Goal: Transaction & Acquisition: Purchase product/service

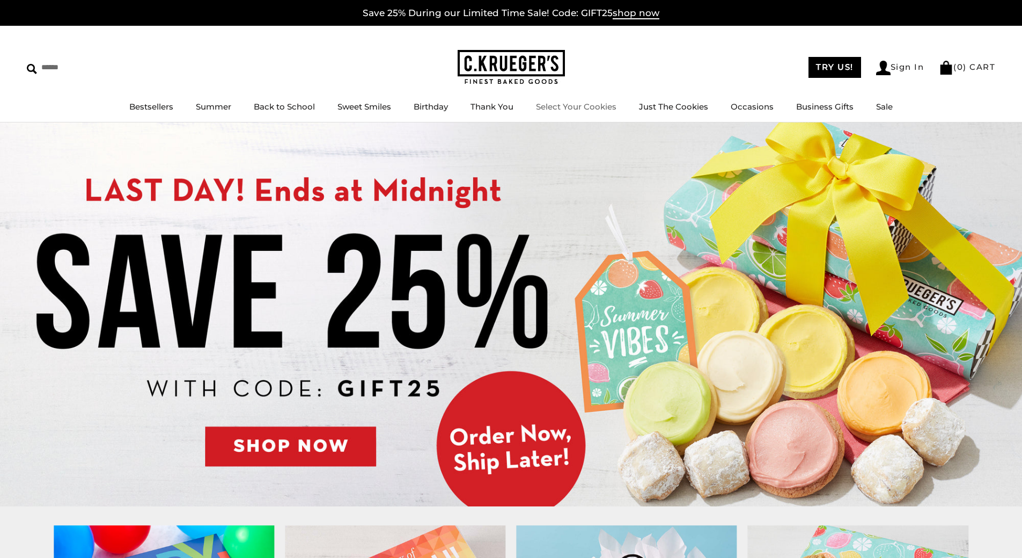
click at [585, 103] on link "Select Your Cookies" at bounding box center [576, 106] width 80 height 10
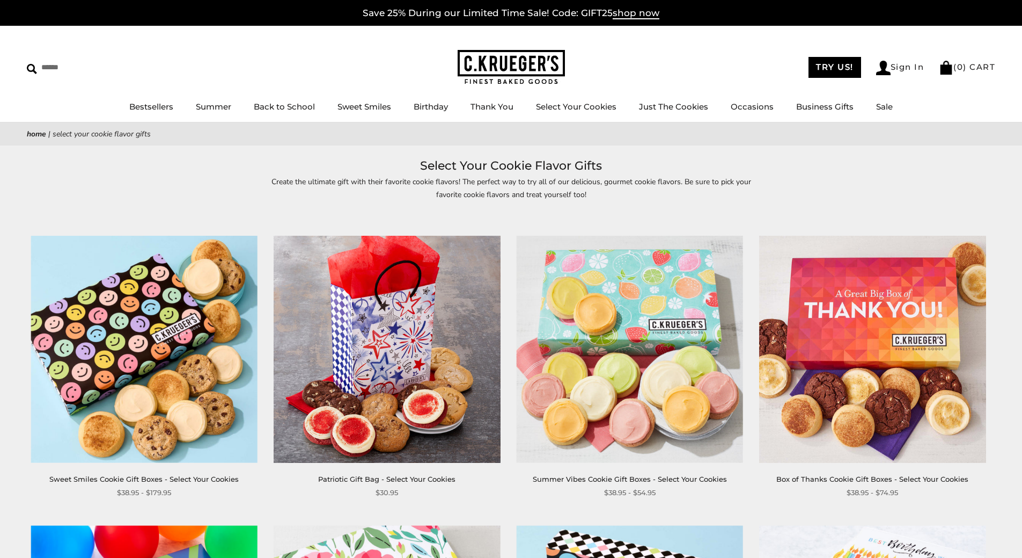
click at [625, 390] on img at bounding box center [630, 349] width 226 height 226
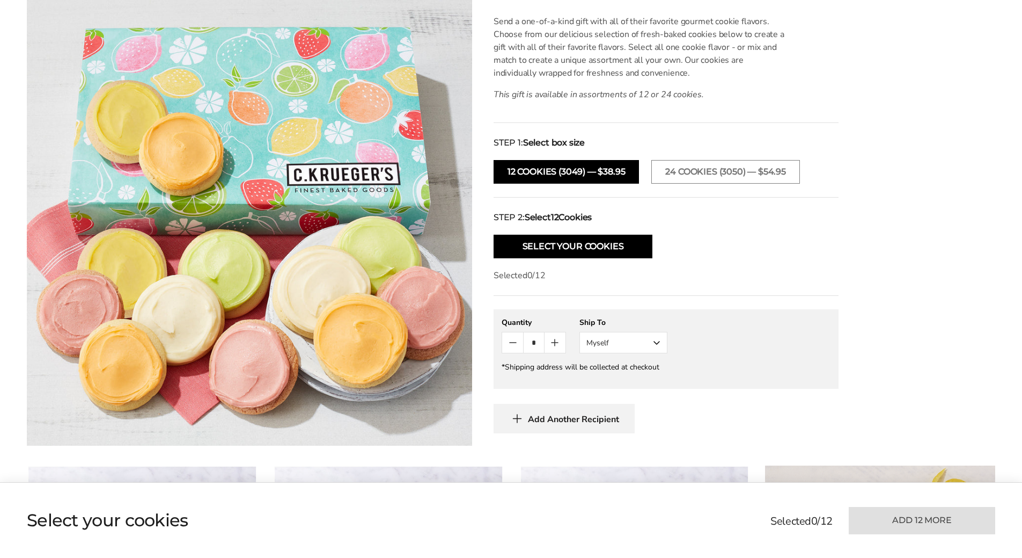
scroll to position [322, 0]
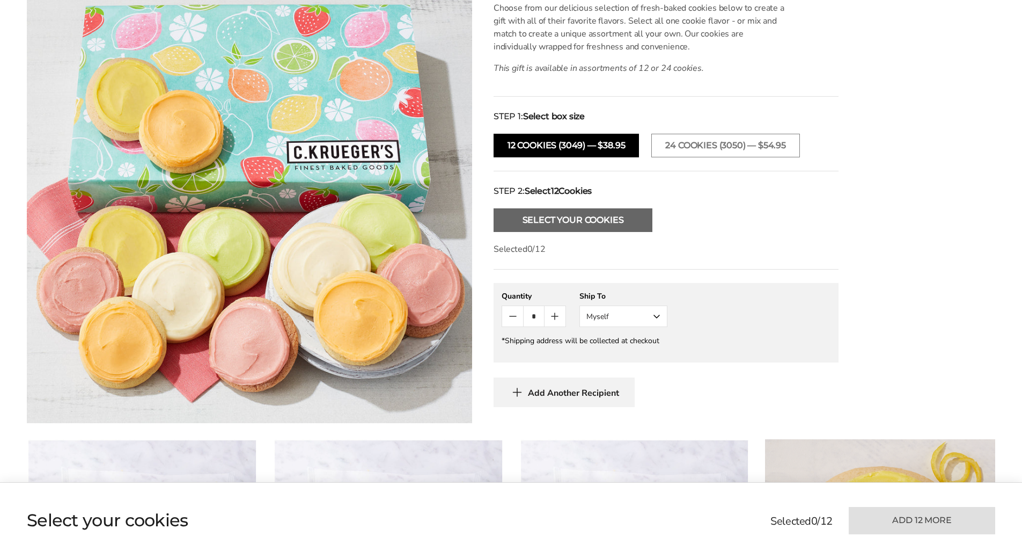
click at [574, 221] on button "Select Your Cookies" at bounding box center [573, 220] width 159 height 24
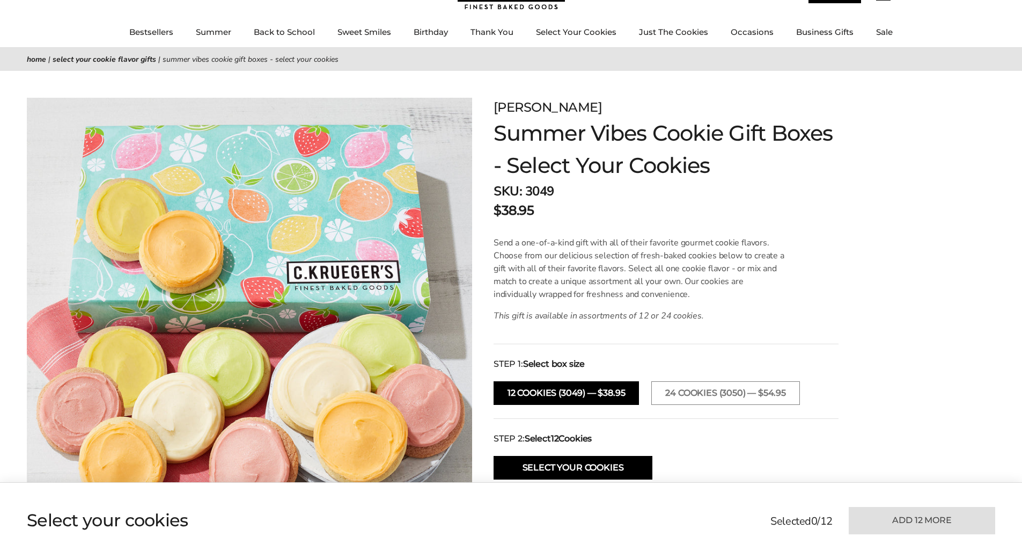
scroll to position [53, 0]
